Goal: Task Accomplishment & Management: Manage account settings

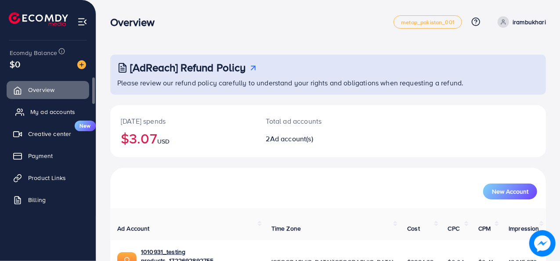
click at [59, 111] on span "My ad accounts" at bounding box center [52, 111] width 45 height 9
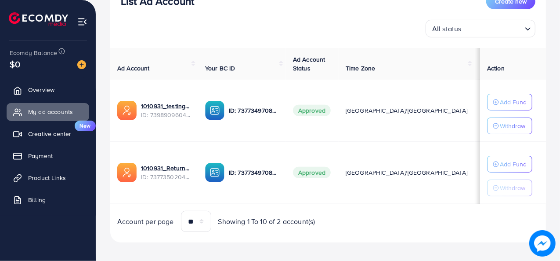
scroll to position [127, 0]
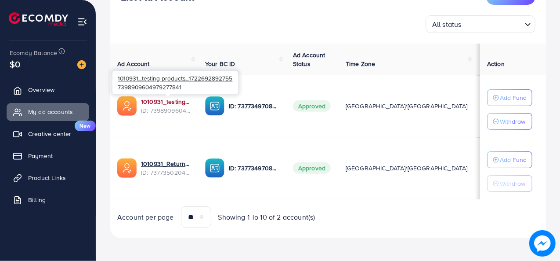
click at [160, 102] on link "1010931_testing products_1722692892755" at bounding box center [166, 101] width 50 height 9
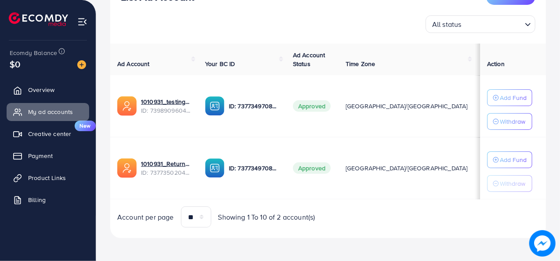
click at [187, 30] on div "All status Loading..." at bounding box center [328, 24] width 415 height 18
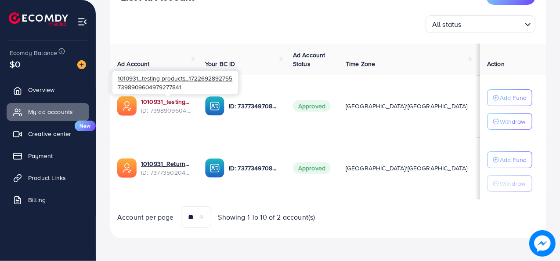
click at [163, 105] on link "1010931_testing products_1722692892755" at bounding box center [166, 101] width 50 height 9
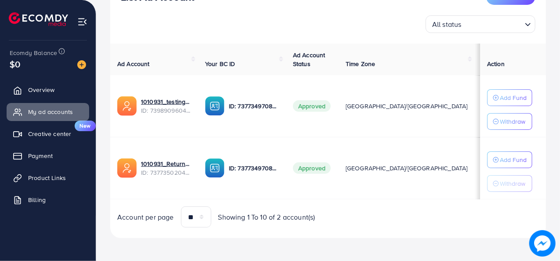
click at [192, 42] on div "List Ad Account Create new All status Loading... Ad Account Your BC ID Ad Accou…" at bounding box center [328, 108] width 436 height 260
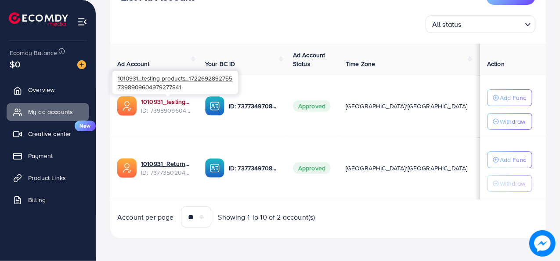
click at [170, 99] on link "1010931_testing products_1722692892755" at bounding box center [166, 101] width 50 height 9
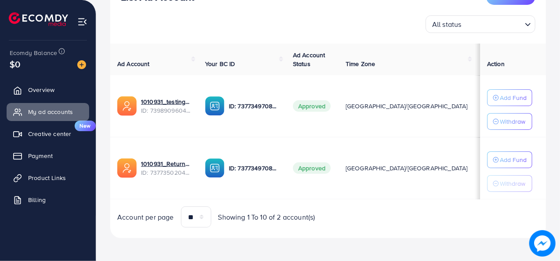
click at [221, 15] on div "All status Loading..." at bounding box center [328, 24] width 415 height 18
